Goal: Information Seeking & Learning: Learn about a topic

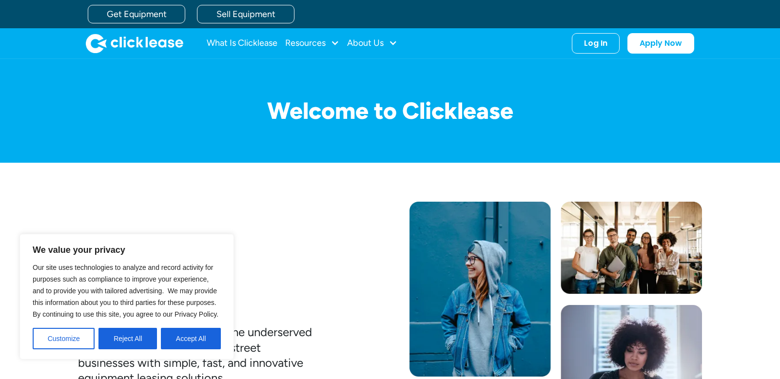
drag, startPoint x: 197, startPoint y: 339, endPoint x: 276, endPoint y: 307, distance: 85.5
click at [198, 339] on button "Accept All" at bounding box center [191, 338] width 60 height 21
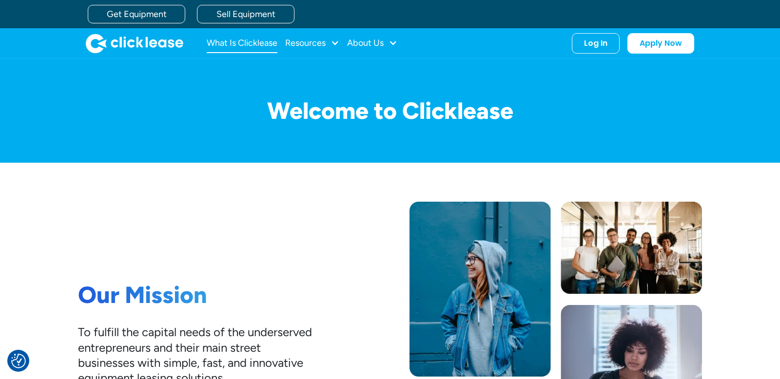
click at [248, 43] on link "What Is Clicklease" at bounding box center [242, 44] width 71 height 20
